Goal: Task Accomplishment & Management: Manage account settings

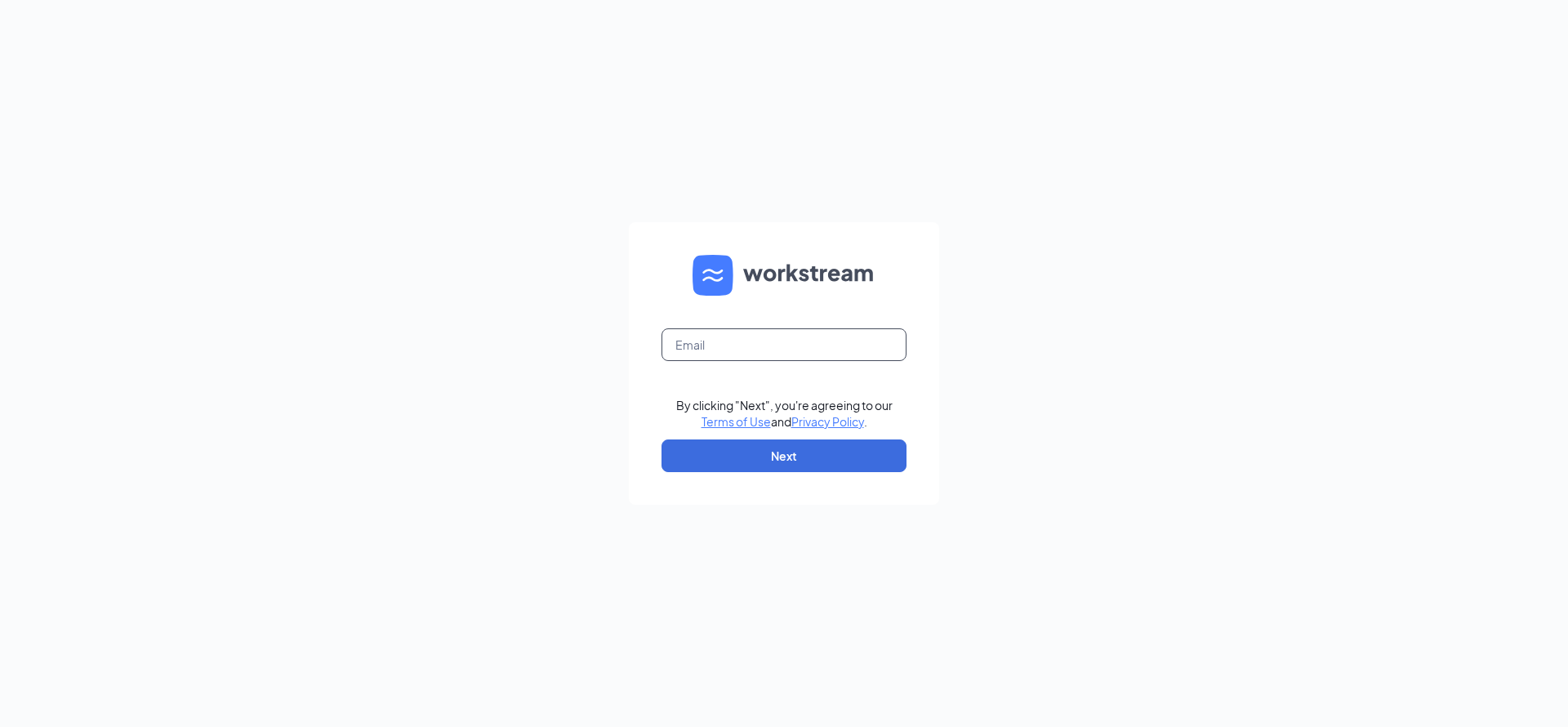
click at [776, 338] on input "text" at bounding box center [784, 345] width 245 height 33
type input "basec203@gmail.com"
click at [775, 458] on button "Next" at bounding box center [784, 456] width 245 height 33
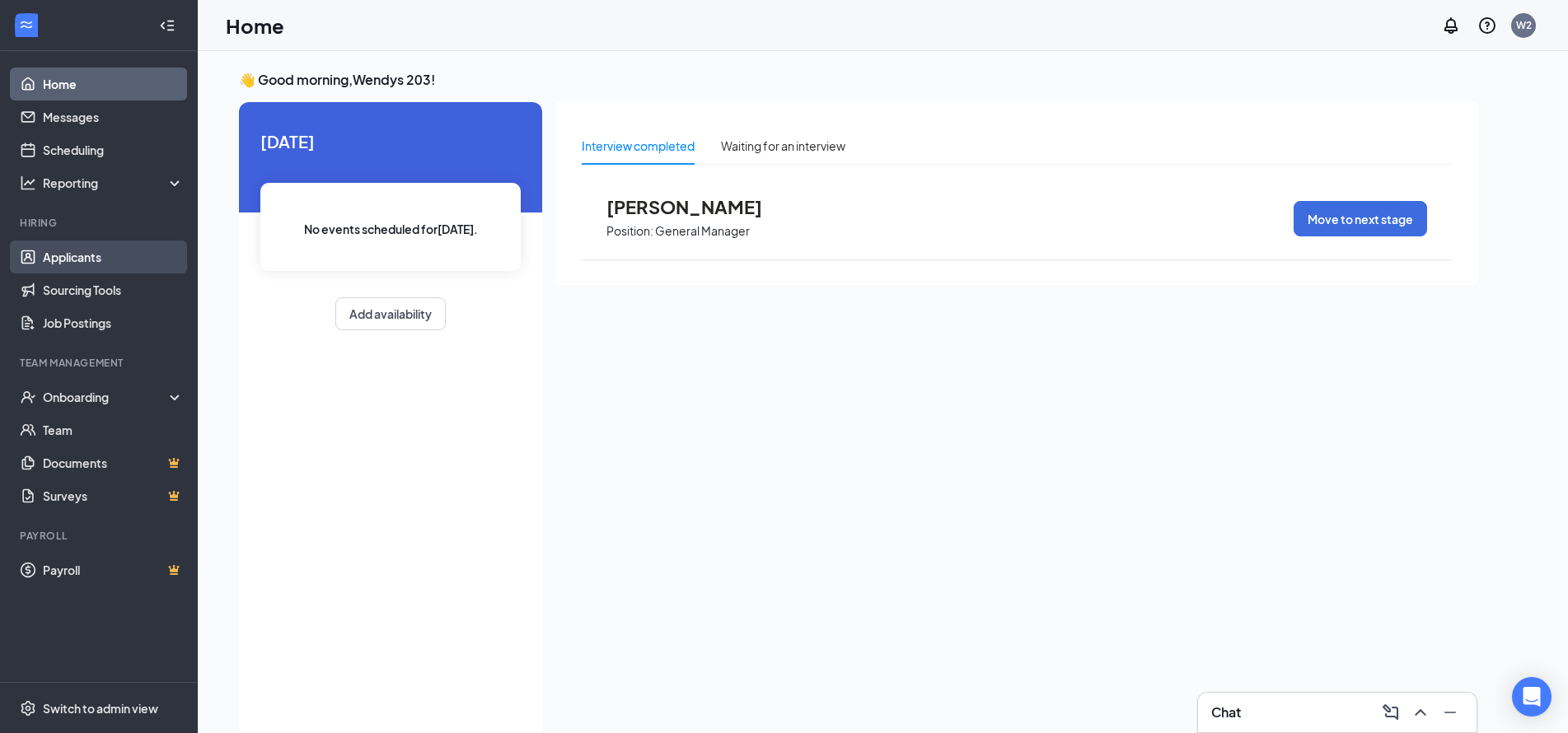
click at [91, 271] on link "Applicants" at bounding box center [114, 257] width 141 height 33
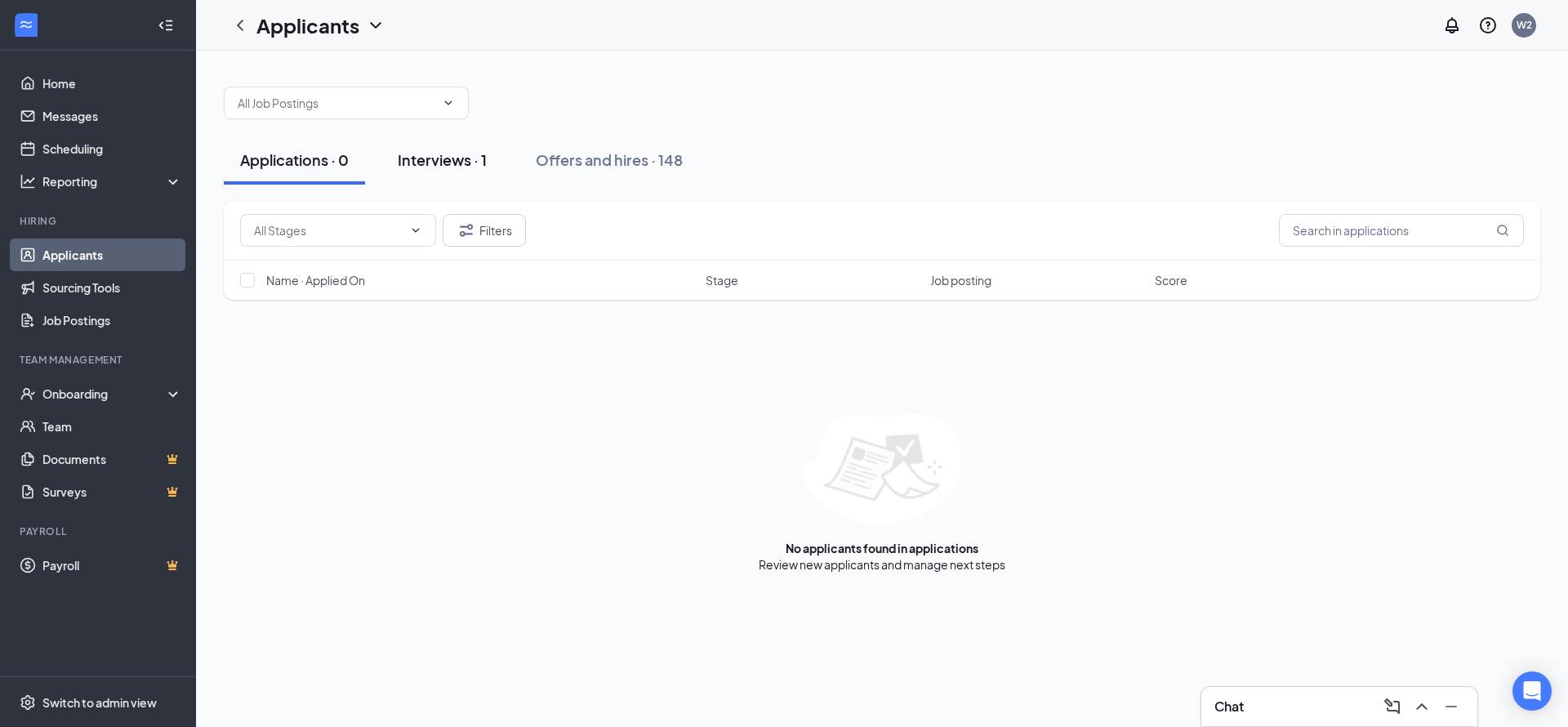
click at [452, 166] on div "Interviews · 1" at bounding box center [442, 159] width 89 height 21
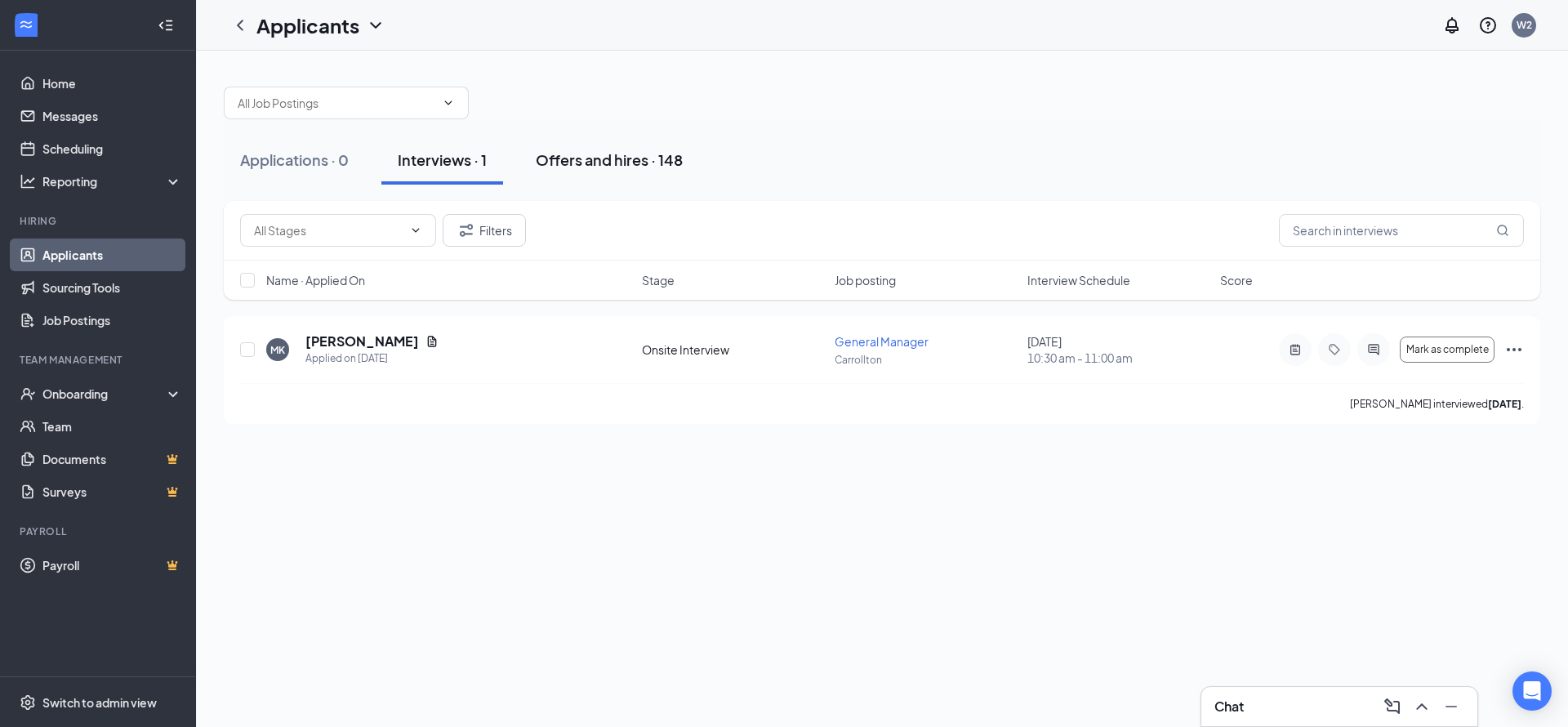
click at [604, 149] on div "Offers and hires · 148" at bounding box center [609, 159] width 147 height 21
